Goal: Task Accomplishment & Management: Manage account settings

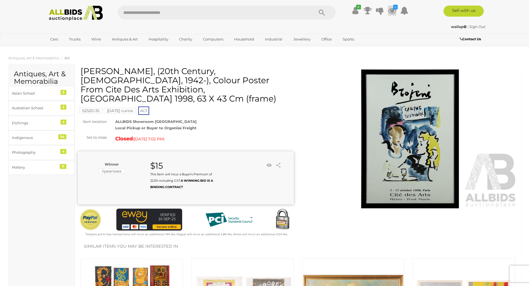
click at [391, 10] on icon at bounding box center [392, 11] width 8 height 10
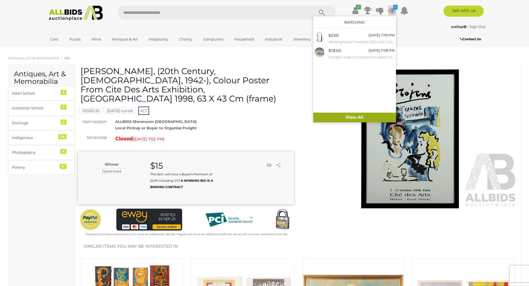
click at [348, 120] on link "View All" at bounding box center [354, 118] width 83 height 10
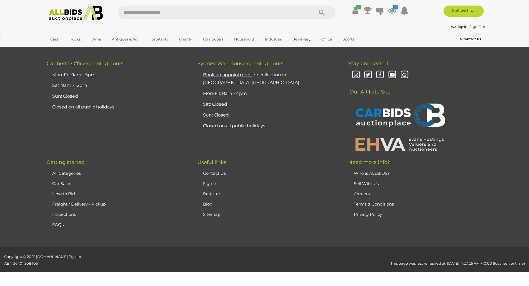
scroll to position [1194, 0]
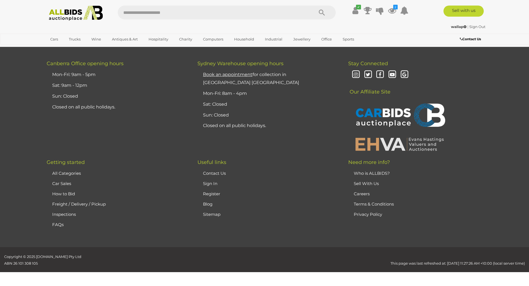
scroll to position [190, 0]
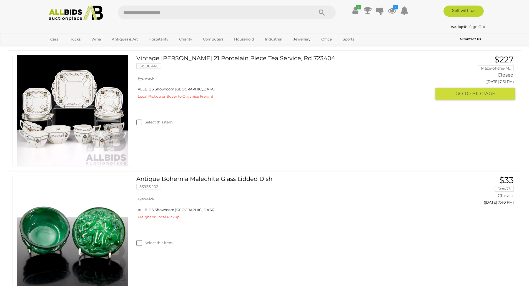
scroll to position [222, 0]
